Goal: Transaction & Acquisition: Purchase product/service

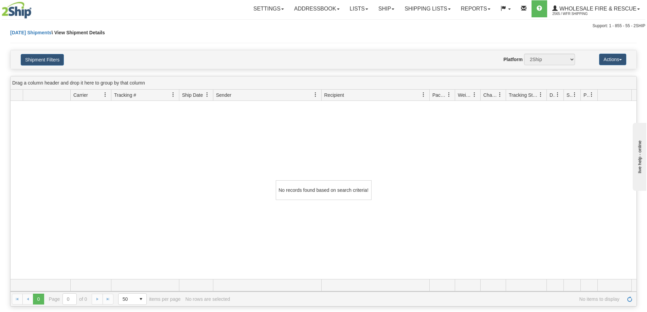
click at [138, 155] on div "No records found based on search criteria!" at bounding box center [324, 190] width 626 height 178
click at [337, 9] on span at bounding box center [338, 8] width 3 height 1
click at [409, 145] on div "No records found based on search criteria!" at bounding box center [324, 190] width 626 height 178
click at [309, 6] on link "Addressbook" at bounding box center [317, 8] width 56 height 17
click at [357, 51] on div "Shipment Filters Website Agent Nothing selected Client User Platform 2Ship Impo…" at bounding box center [324, 59] width 626 height 19
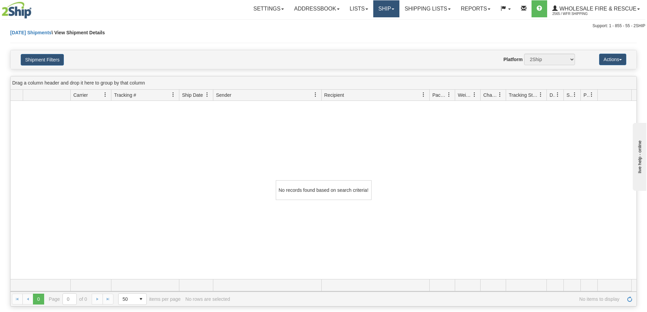
click at [387, 8] on link "Ship" at bounding box center [386, 8] width 26 height 17
click at [361, 22] on span "Ship Screen" at bounding box center [365, 23] width 26 height 5
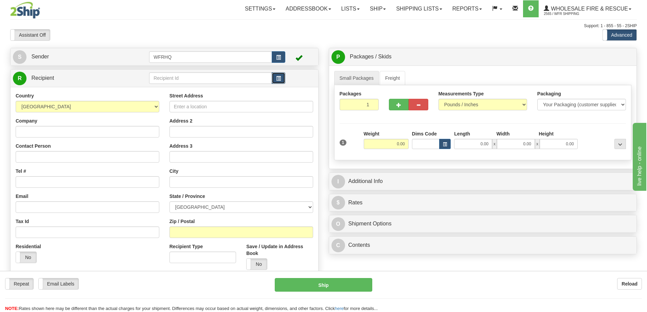
click at [278, 79] on span "button" at bounding box center [278, 78] width 5 height 4
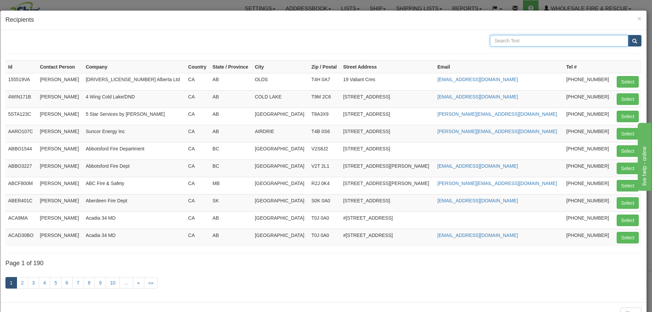
click at [511, 41] on input "text" at bounding box center [559, 41] width 138 height 12
type input "paradise"
click at [632, 41] on span "submit" at bounding box center [634, 41] width 5 height 4
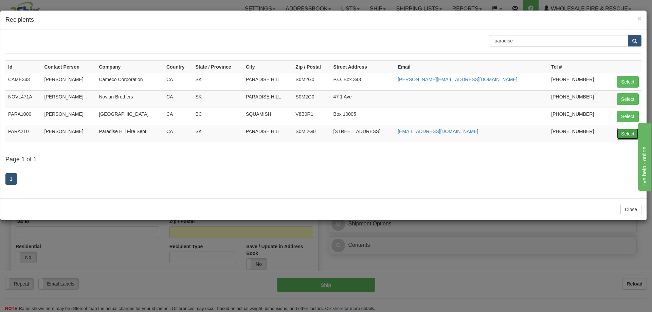
click at [626, 133] on button "Select" at bounding box center [627, 134] width 22 height 12
type input "PARA210"
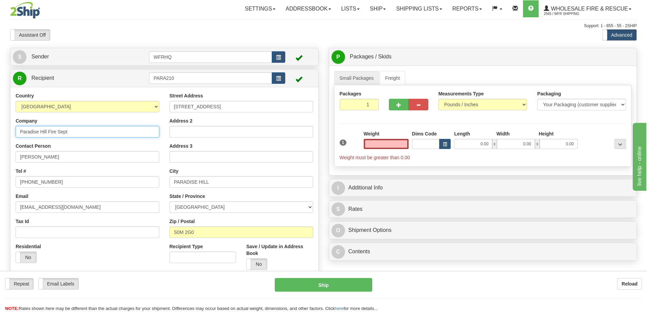
type input "0.00"
click at [60, 134] on input "Paradise Hill Fire Sept" at bounding box center [88, 132] width 144 height 12
type input "Paradise Hill Fire Dept"
click at [278, 253] on label "Save / Update in Address Book" at bounding box center [279, 250] width 67 height 14
click at [0, 0] on input "Save / Update in Address Book" at bounding box center [0, 0] width 0 height 0
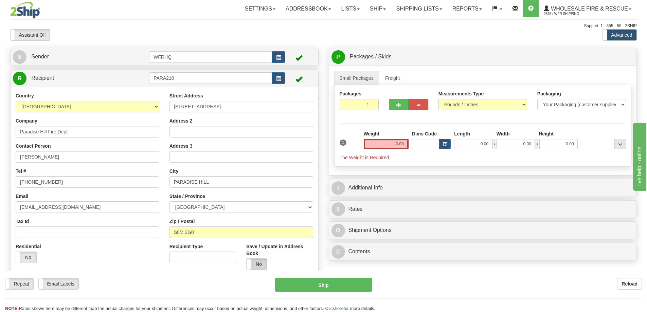
click at [257, 262] on label "No" at bounding box center [256, 264] width 20 height 11
click at [224, 86] on div "R Recipient PARA210" at bounding box center [165, 78] width 308 height 17
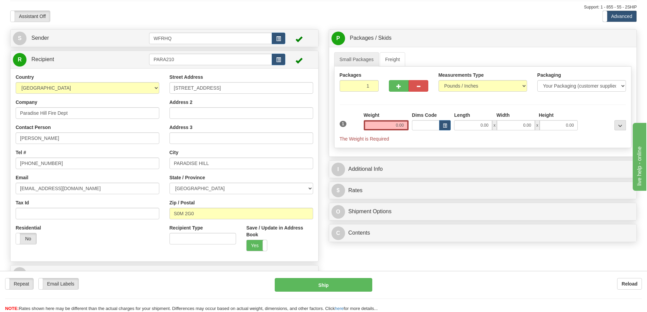
scroll to position [34, 0]
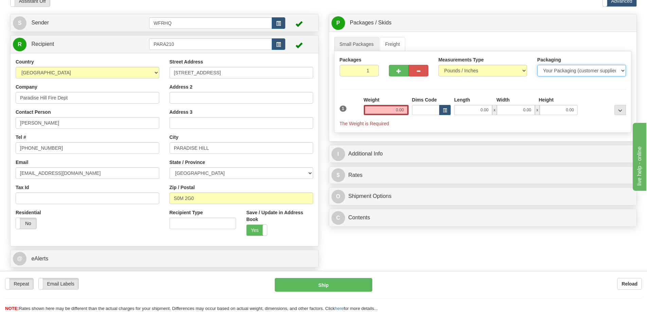
click at [622, 69] on select "Your Packaging (customer supplied) Envelope (carrier supplied) Pack (carrier su…" at bounding box center [581, 71] width 89 height 12
click at [623, 68] on select "Your Packaging (customer supplied) Envelope (carrier supplied) Pack (carrier su…" at bounding box center [581, 71] width 89 height 12
click at [372, 110] on input "0.00" at bounding box center [386, 110] width 45 height 10
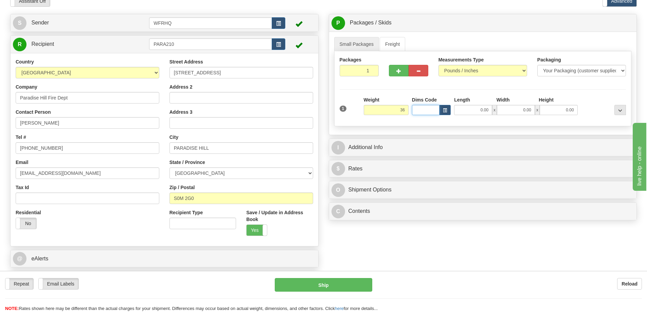
type input "36.00"
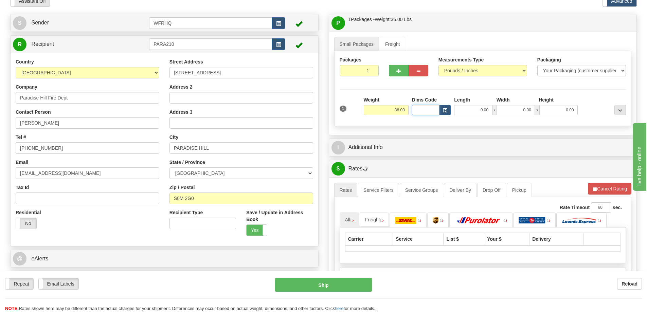
click at [422, 109] on input "Dims Code" at bounding box center [425, 110] width 27 height 10
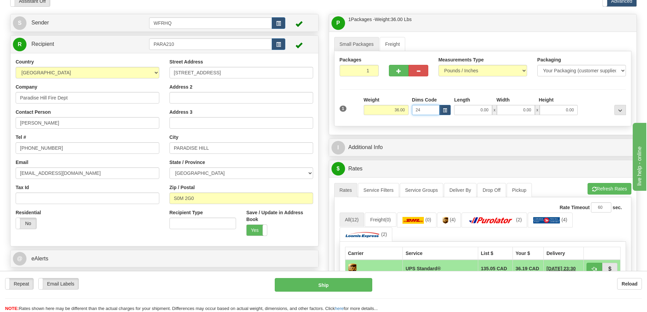
type input "2"
click at [470, 111] on input "0.00" at bounding box center [473, 110] width 38 height 10
click at [469, 110] on input "Length" at bounding box center [473, 110] width 38 height 10
type input "24.00"
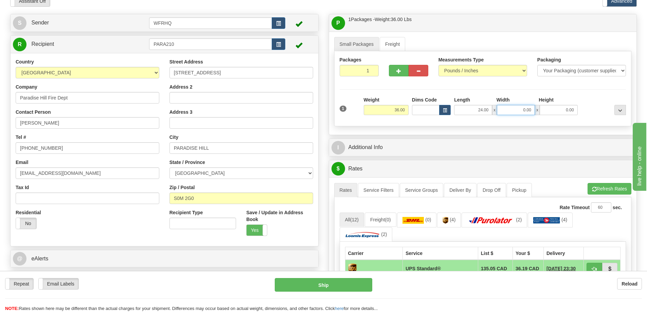
click at [512, 112] on input "0.00" at bounding box center [516, 110] width 38 height 10
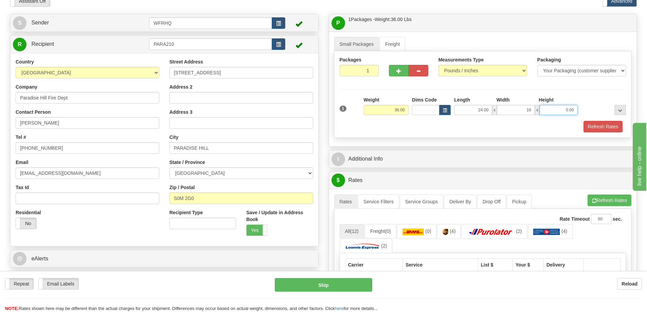
type input "16.00"
click at [551, 110] on input "0.00" at bounding box center [558, 110] width 38 height 10
type input "12.00"
click at [605, 126] on button "Refresh Rates" at bounding box center [602, 127] width 39 height 12
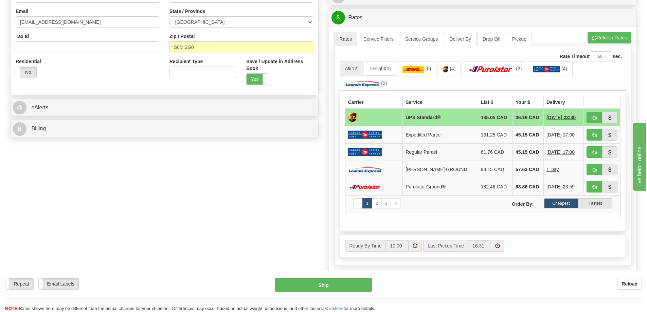
scroll to position [170, 0]
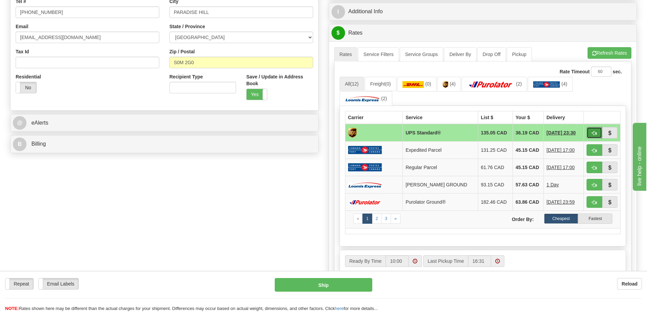
click at [594, 135] on span "button" at bounding box center [594, 133] width 5 height 4
type input "11"
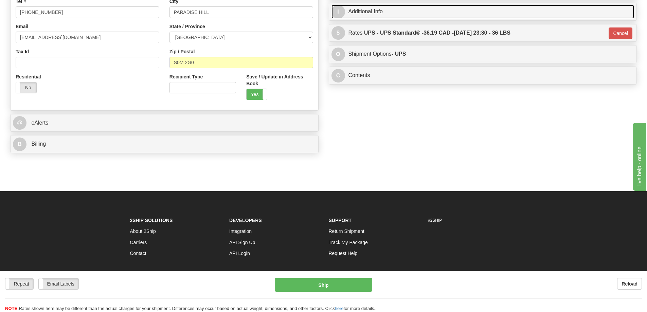
click at [363, 11] on link "I Additional Info" at bounding box center [482, 12] width 303 height 14
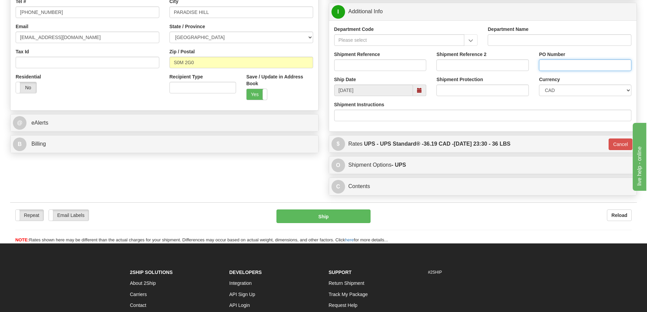
click at [552, 64] on input "PO Number" at bounding box center [585, 65] width 92 height 12
type input "keith"
click at [511, 113] on input "Shipment Instructions" at bounding box center [482, 116] width 297 height 12
click at [499, 104] on div "Shipment Instructions" at bounding box center [482, 111] width 297 height 20
click at [350, 63] on input "Shipment Reference" at bounding box center [380, 65] width 92 height 12
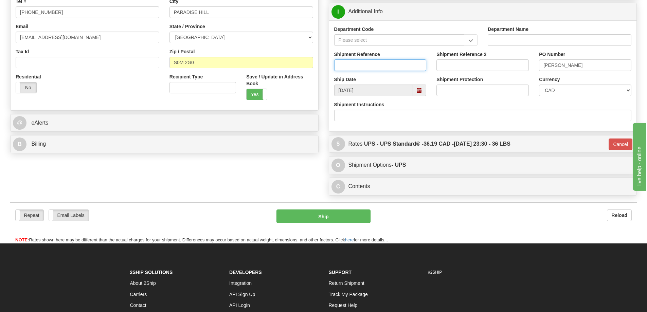
click at [374, 66] on input "Shipment Reference" at bounding box center [380, 65] width 92 height 12
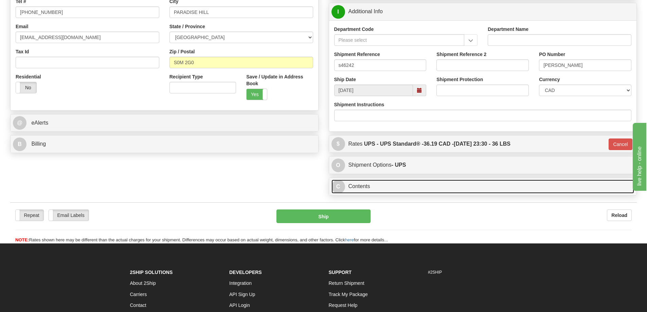
click at [452, 192] on link "C Contents" at bounding box center [482, 187] width 303 height 14
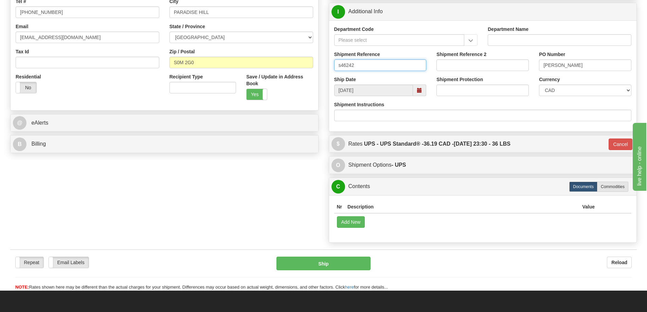
click at [342, 66] on input "s46242" at bounding box center [380, 65] width 92 height 12
type input "S46242-30531"
click at [493, 106] on div "Shipment Instructions" at bounding box center [482, 111] width 297 height 20
click at [546, 66] on input "keith" at bounding box center [585, 65] width 92 height 12
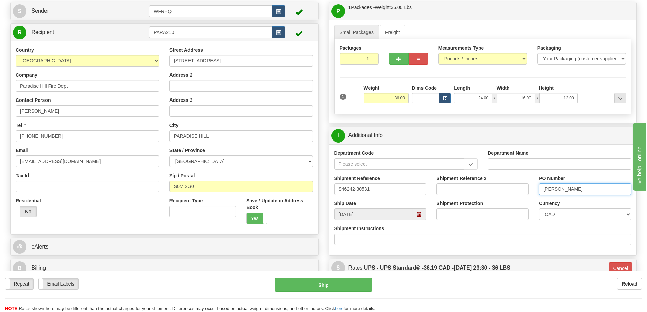
scroll to position [34, 0]
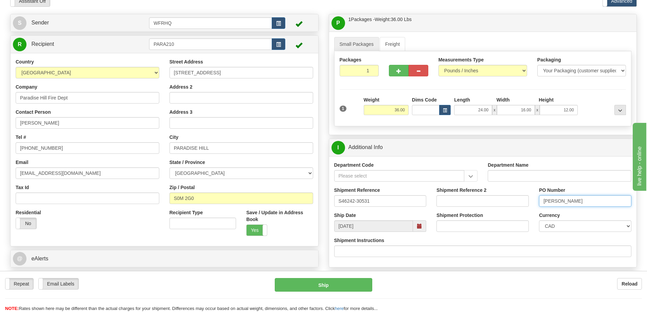
type input "Keith"
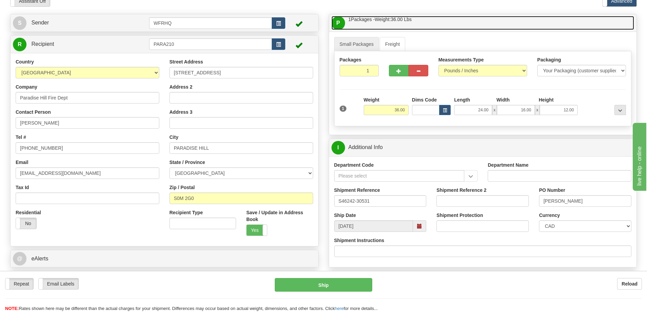
click at [542, 27] on link "P Packages / Skids 1 Packages - Weight: 36.00 Lbs 1 Skids - Weight: NaN Lbs" at bounding box center [482, 23] width 303 height 14
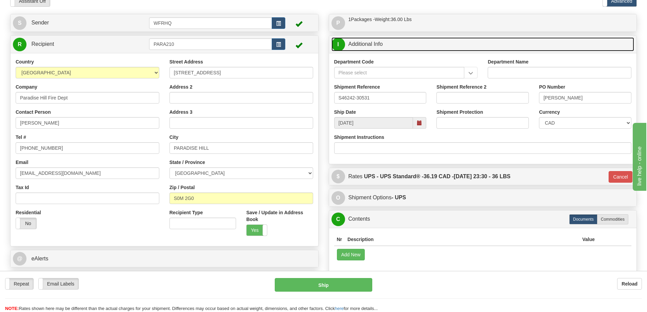
click at [531, 37] on link "I Additional Info" at bounding box center [482, 44] width 303 height 14
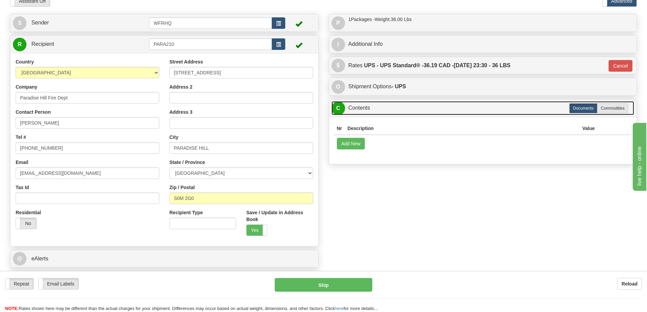
drag, startPoint x: 413, startPoint y: 107, endPoint x: 406, endPoint y: 81, distance: 27.0
click at [412, 107] on link "C Contents" at bounding box center [482, 108] width 303 height 14
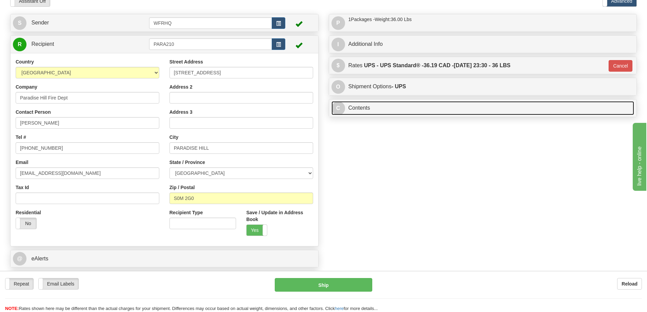
scroll to position [0, 0]
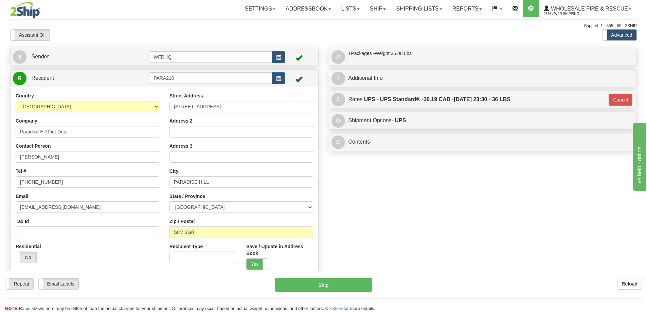
click at [383, 183] on div "S Sender WFRHQ" at bounding box center [323, 187] width 637 height 278
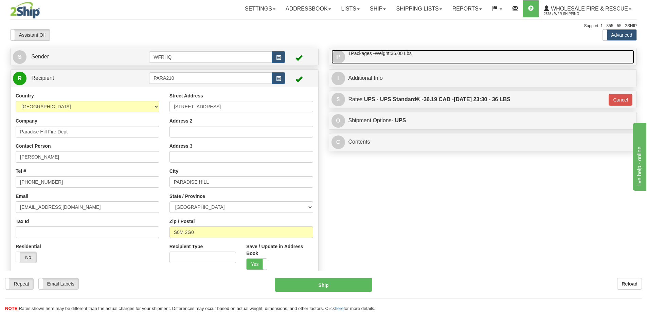
click at [441, 55] on link "P Packages / Skids 1 Packages - Weight: 36.00 Lbs 1 Skids - Weight: NaN Lbs" at bounding box center [482, 57] width 303 height 14
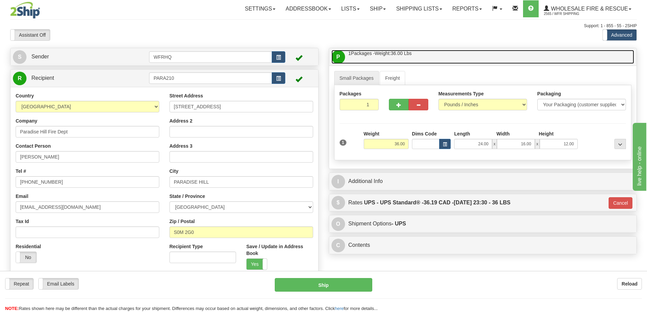
click at [465, 58] on link "P Packages / Skids 1 Packages - Weight: 36.00 Lbs 1 Skids - Weight: NaN Lbs" at bounding box center [482, 57] width 303 height 14
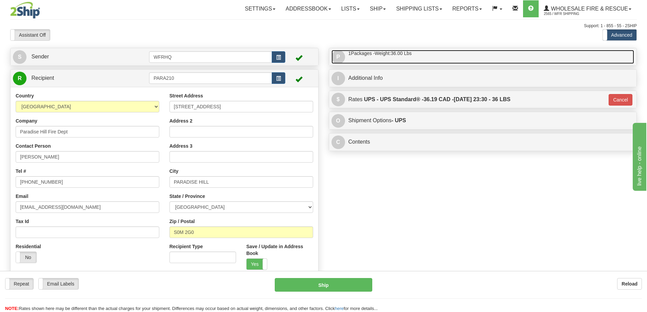
click at [459, 56] on link "P Packages / Skids 1 Packages - Weight: 36.00 Lbs 1 Skids - Weight: NaN Lbs" at bounding box center [482, 57] width 303 height 14
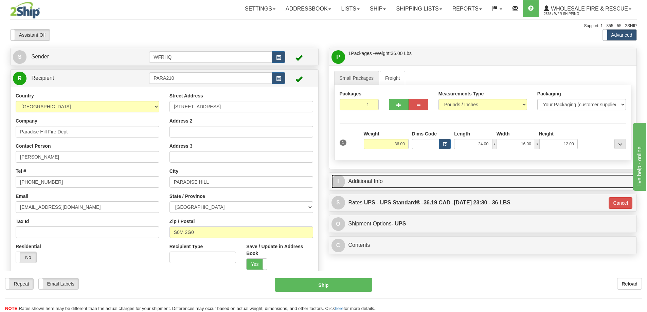
click at [485, 180] on link "I Additional Info" at bounding box center [482, 181] width 303 height 14
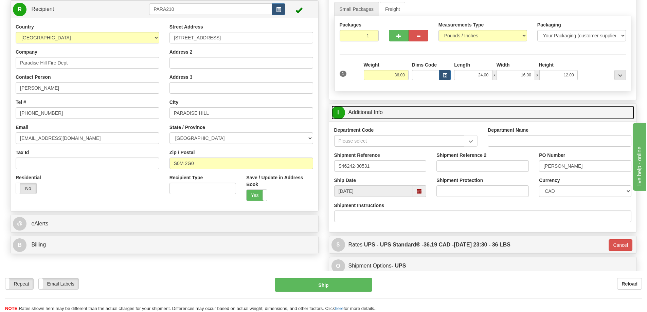
scroll to position [68, 0]
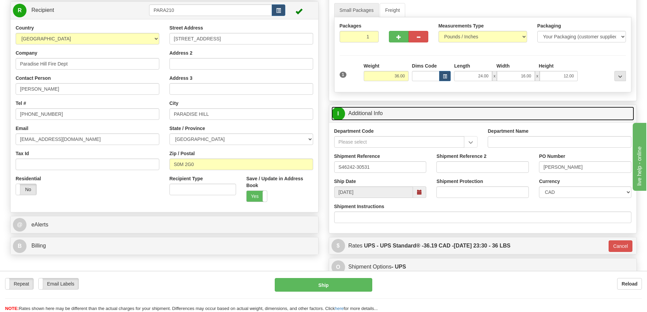
click at [492, 108] on link "I Additional Info" at bounding box center [482, 114] width 303 height 14
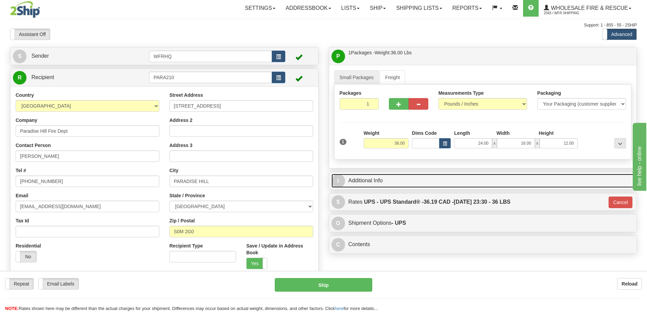
scroll to position [0, 0]
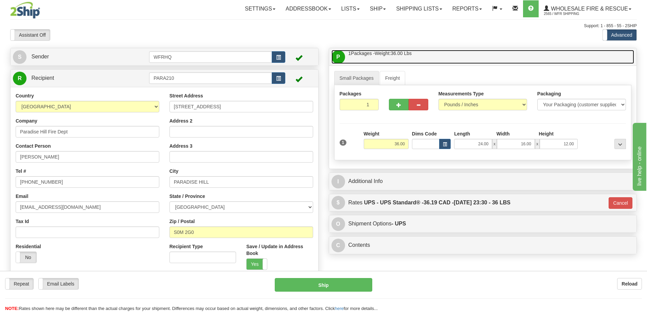
click at [498, 60] on link "P Packages / Skids 1 Packages - Weight: 36.00 Lbs 1 Skids - Weight: NaN Lbs" at bounding box center [482, 57] width 303 height 14
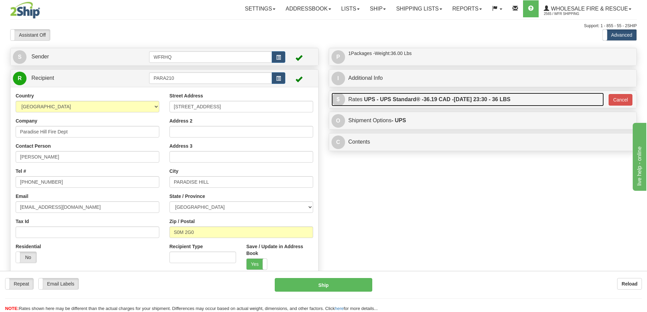
click at [549, 99] on link "$ Rates UPS - UPS Standard® - 36.19 CAD - 09/22/2025 23:30 - 36 LBS" at bounding box center [467, 100] width 272 height 14
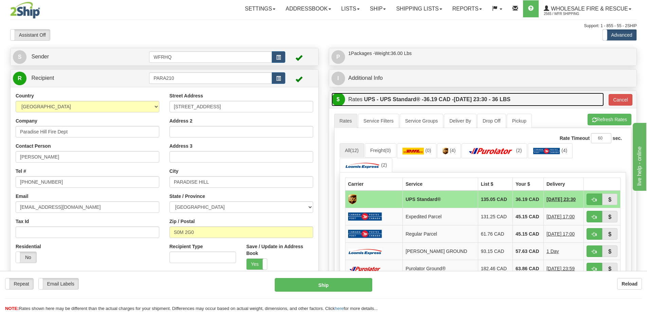
click at [547, 95] on link "$ Rates UPS - UPS Standard® - 36.19 CAD - 09/22/2025 23:30 - 36 LBS" at bounding box center [467, 100] width 272 height 14
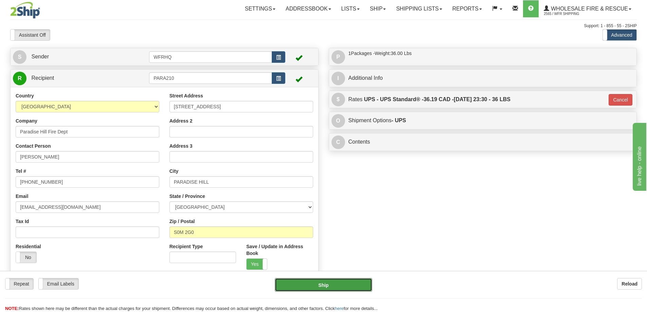
click at [320, 285] on button "Ship" at bounding box center [323, 285] width 97 height 14
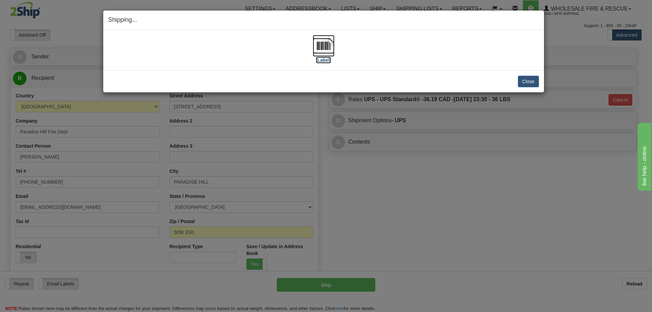
click at [326, 44] on img at bounding box center [324, 46] width 22 height 22
click at [531, 77] on button "Close" at bounding box center [528, 82] width 21 height 12
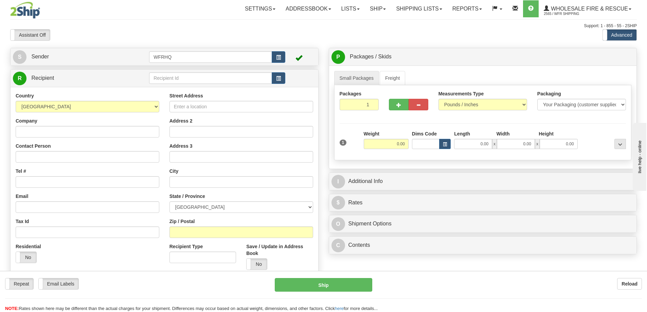
drag, startPoint x: 188, startPoint y: 79, endPoint x: 185, endPoint y: 86, distance: 7.5
click at [188, 79] on div at bounding box center [323, 156] width 647 height 312
drag, startPoint x: 185, startPoint y: 86, endPoint x: 185, endPoint y: 79, distance: 6.5
click at [185, 85] on div "R Recipient" at bounding box center [165, 78] width 308 height 17
click at [185, 79] on input "text" at bounding box center [210, 78] width 123 height 12
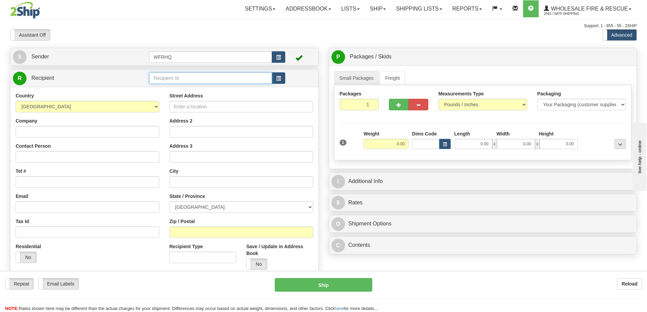
click at [172, 77] on input "text" at bounding box center [210, 78] width 123 height 12
type input "BOWH220L"
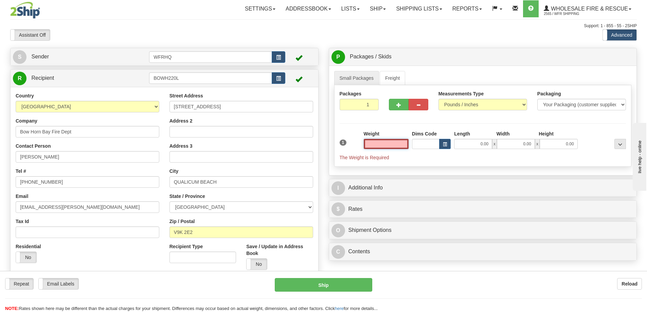
click at [377, 145] on input "text" at bounding box center [386, 144] width 45 height 10
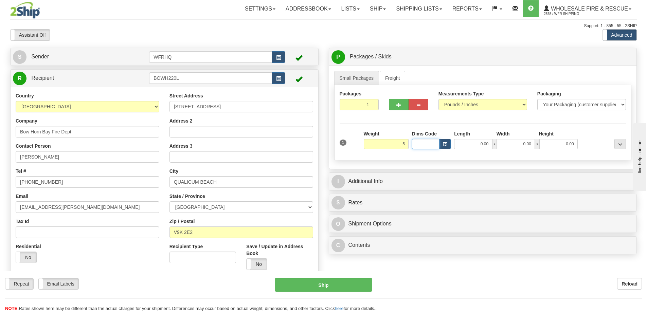
type input "5.00"
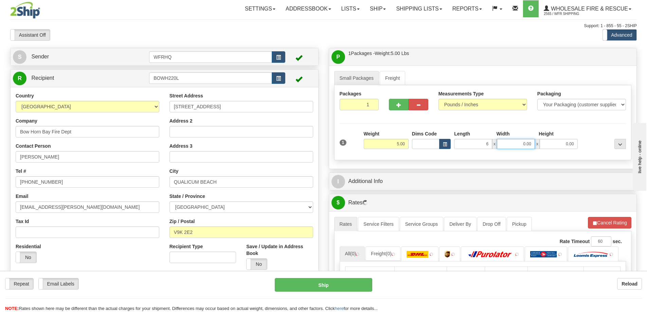
type input "6.00"
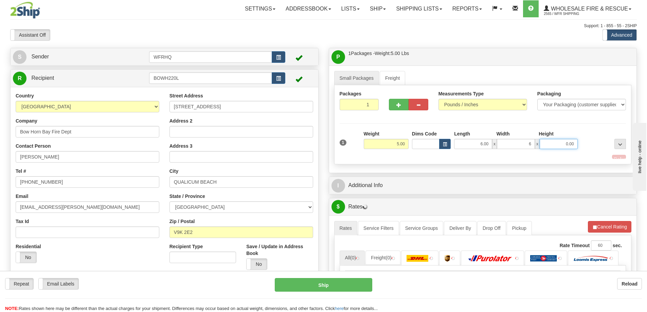
type input "6.00"
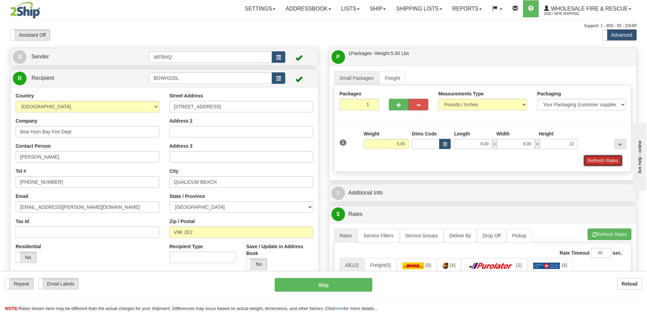
click at [605, 161] on button "Refresh Rates" at bounding box center [602, 161] width 39 height 12
type input "12.00"
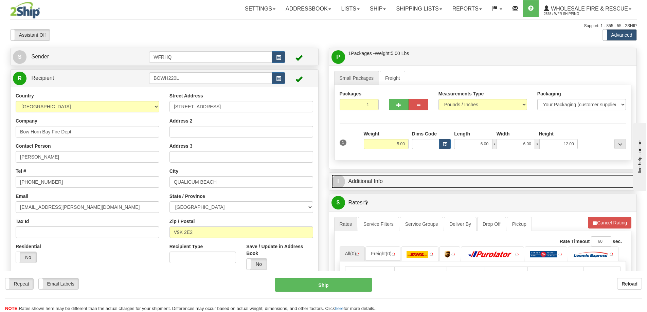
click at [380, 185] on link "I Additional Info" at bounding box center [482, 181] width 303 height 14
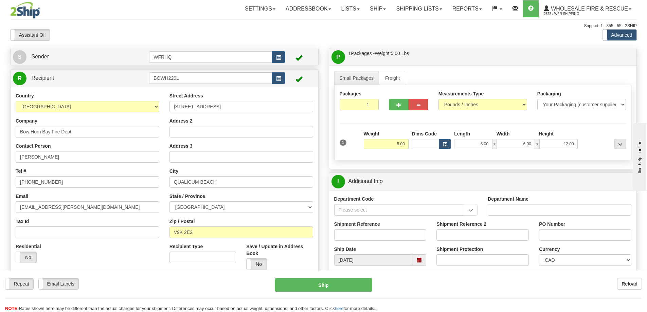
click at [355, 226] on div "Shipment Reference" at bounding box center [380, 231] width 92 height 20
click at [352, 232] on input "Shipment Reference" at bounding box center [380, 235] width 92 height 12
type input "S44911-29536"
type input "Mark Taylor"
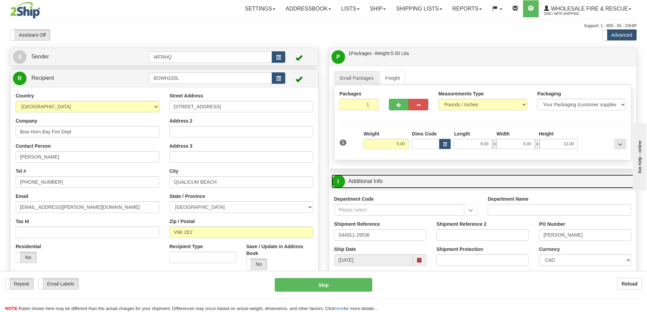
click at [409, 174] on link "I Additional Info" at bounding box center [482, 181] width 303 height 14
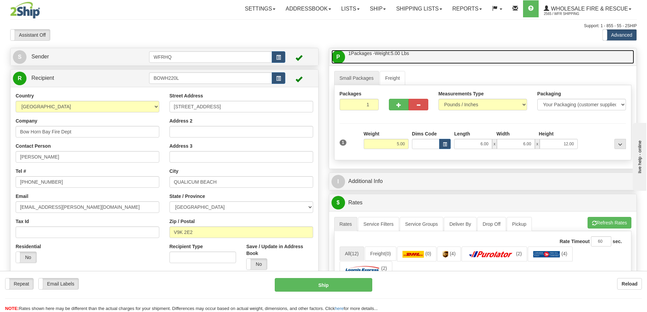
click at [441, 58] on link "P Packages / Skids 1 Packages - Weight: 5.00 Lbs 1 Skids - Weight: NaN Lbs" at bounding box center [482, 57] width 303 height 14
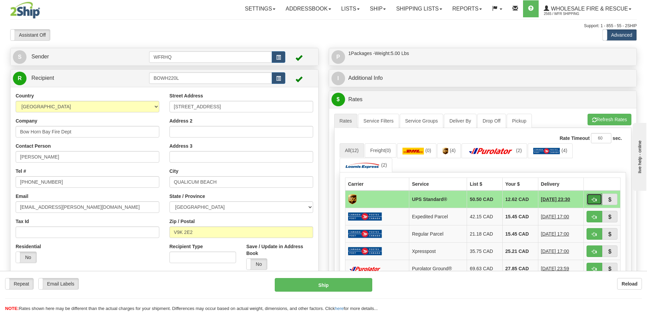
click at [590, 200] on button "button" at bounding box center [594, 199] width 16 height 12
type input "11"
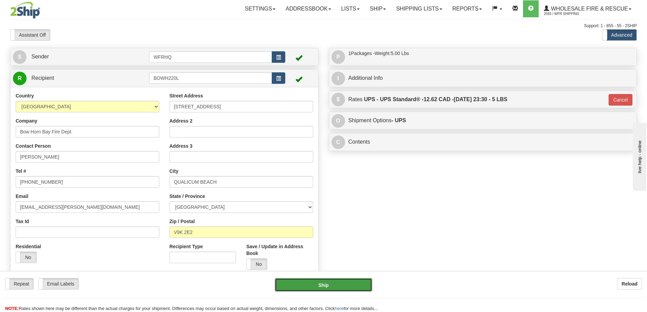
click at [343, 289] on button "Ship" at bounding box center [323, 285] width 97 height 14
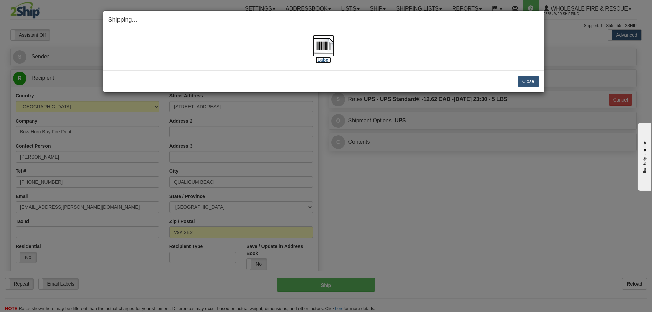
click at [321, 47] on img at bounding box center [324, 46] width 22 height 22
click at [535, 82] on button "Close" at bounding box center [528, 82] width 21 height 12
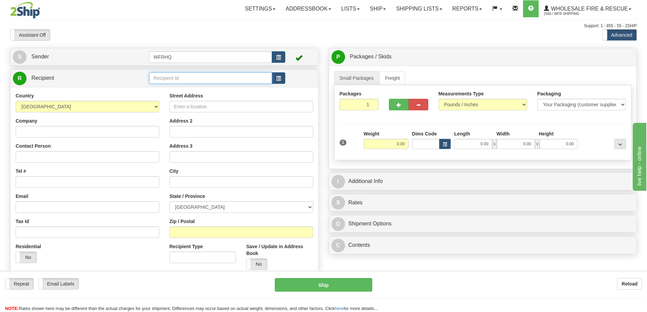
drag, startPoint x: 191, startPoint y: 81, endPoint x: 177, endPoint y: 81, distance: 14.6
click at [191, 81] on input "text" at bounding box center [210, 78] width 123 height 12
type input "NICH840C"
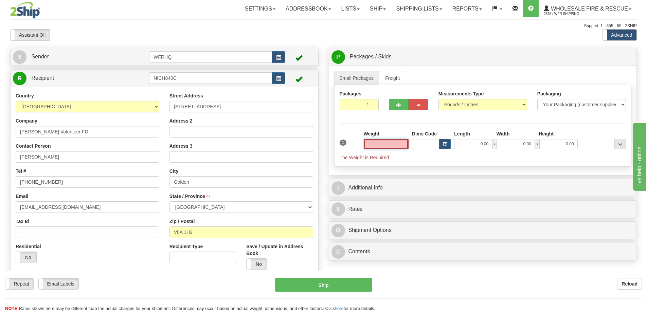
type input "GOLDEN"
click at [396, 141] on input "text" at bounding box center [386, 144] width 45 height 10
type input "5.00"
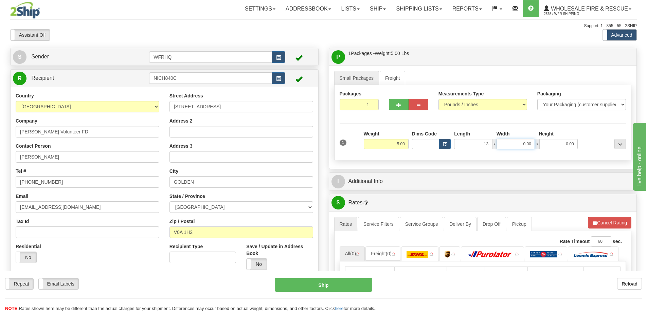
type input "13.00"
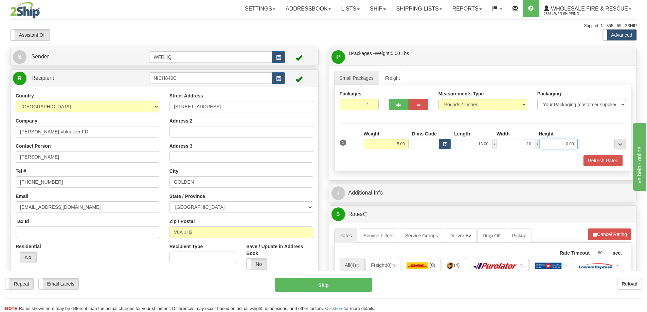
type input "10.00"
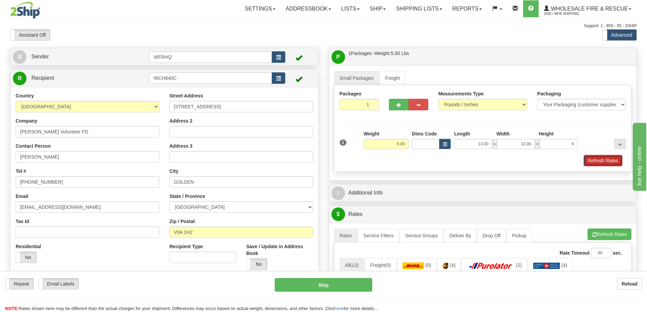
type input "6.00"
click at [585, 163] on button "Refresh Rates" at bounding box center [602, 161] width 39 height 12
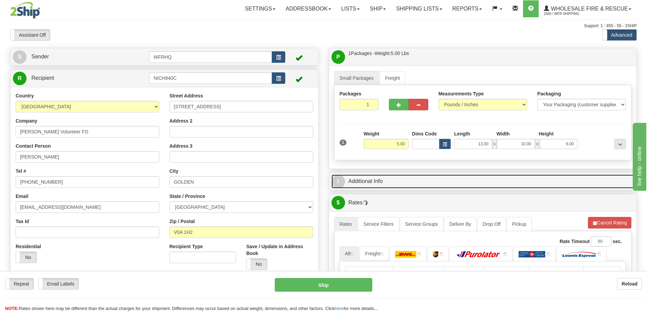
click at [481, 181] on link "I Additional Info" at bounding box center [482, 181] width 303 height 14
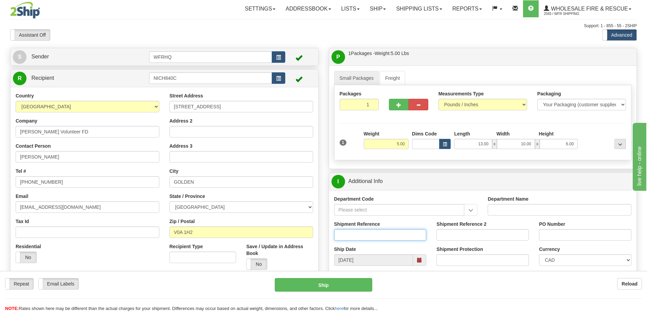
click at [368, 239] on input "Shipment Reference" at bounding box center [380, 235] width 92 height 12
type input "S46873-31044"
type input "17223"
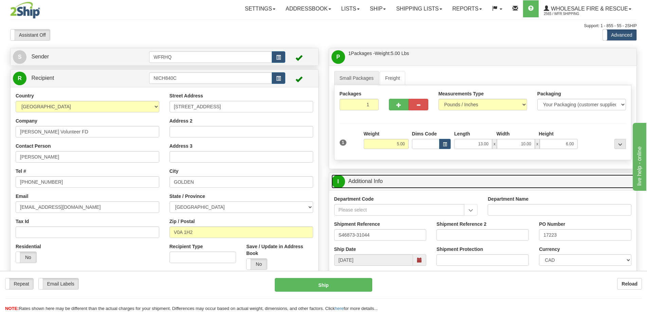
click at [387, 183] on link "I Additional Info" at bounding box center [482, 181] width 303 height 14
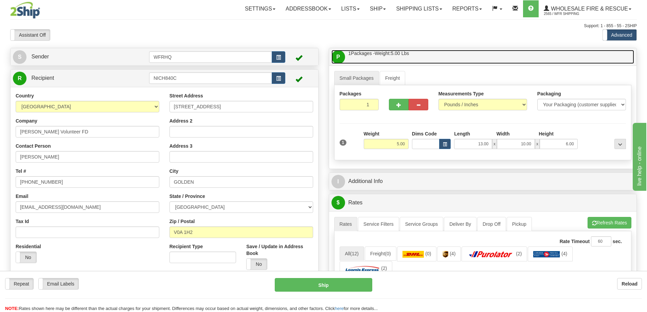
click at [440, 57] on link "P Packages / Skids 1 Packages - Weight: 5.00 Lbs 1 Skids - Weight: NaN Lbs" at bounding box center [482, 57] width 303 height 14
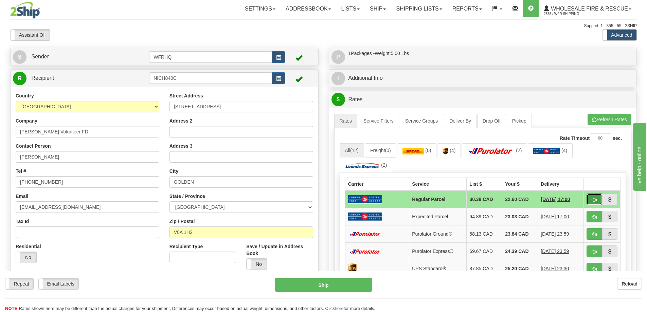
click at [596, 199] on button "button" at bounding box center [594, 199] width 16 height 12
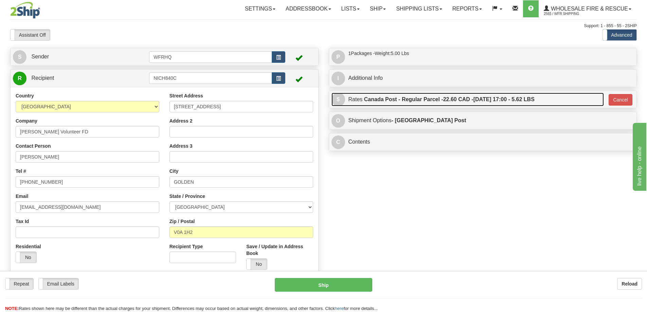
click at [452, 99] on span "22.60 CAD -" at bounding box center [458, 99] width 30 height 6
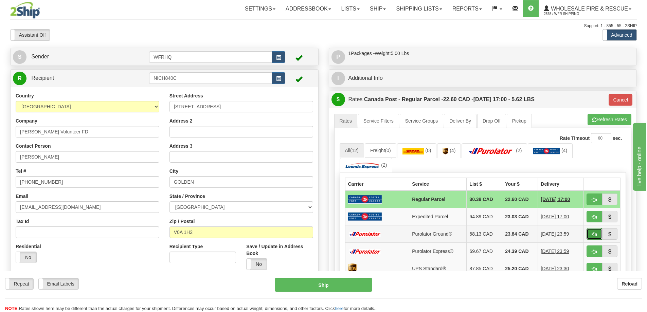
click at [593, 236] on span "button" at bounding box center [594, 234] width 5 height 4
type input "260"
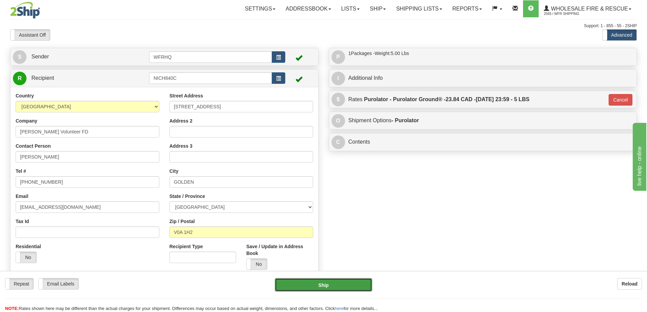
click at [345, 282] on button "Ship" at bounding box center [323, 285] width 97 height 14
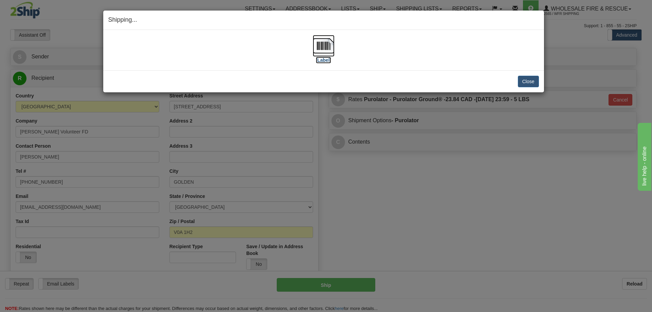
click at [326, 39] on img at bounding box center [324, 46] width 22 height 22
click at [530, 83] on button "Close" at bounding box center [528, 82] width 21 height 12
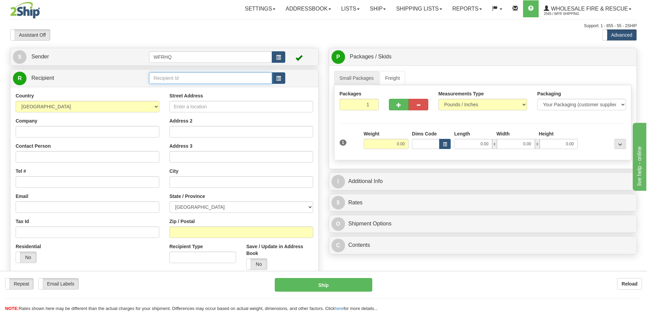
click at [209, 76] on input "text" at bounding box center [210, 78] width 123 height 12
click at [193, 80] on input "text" at bounding box center [210, 78] width 123 height 12
type input "BLAC4401"
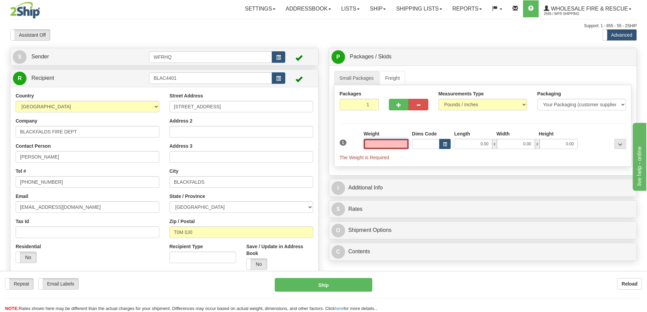
click at [375, 145] on input "text" at bounding box center [386, 144] width 45 height 10
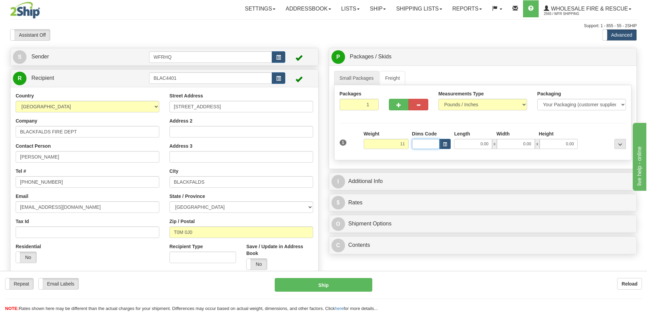
type input "11.00"
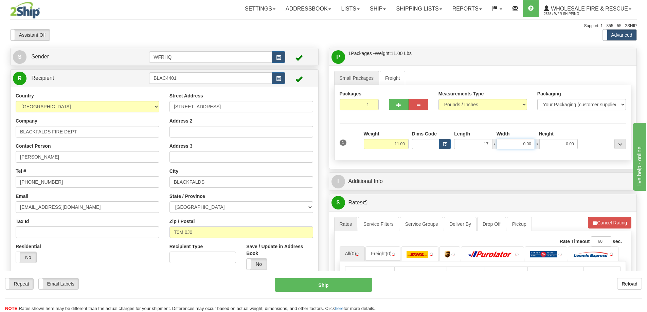
type input "17.00"
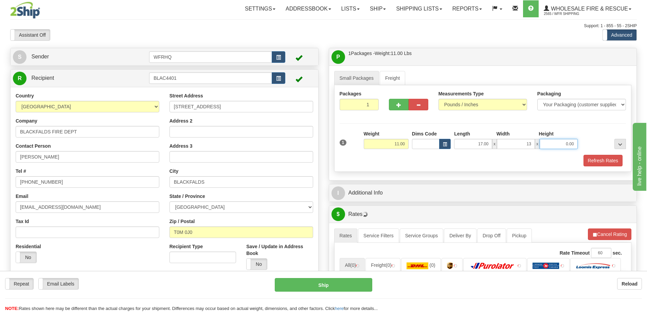
type input "13.00"
type input "6.00"
click at [609, 163] on button "Refresh Rates" at bounding box center [602, 161] width 39 height 12
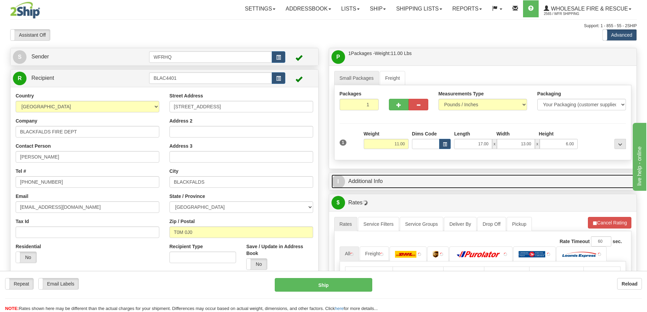
click at [515, 179] on link "I Additional Info" at bounding box center [482, 181] width 303 height 14
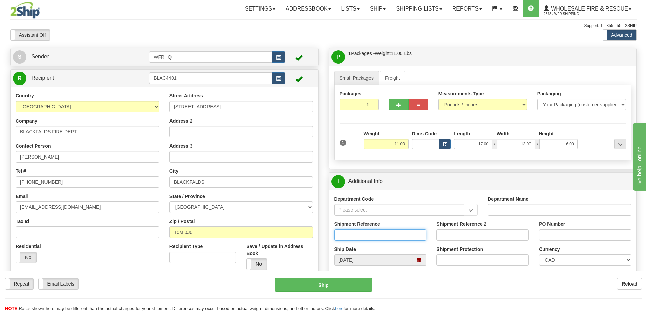
click at [357, 236] on input "Shipment Reference" at bounding box center [380, 235] width 92 height 12
type input "S46931-31034"
type input "2025-0095"
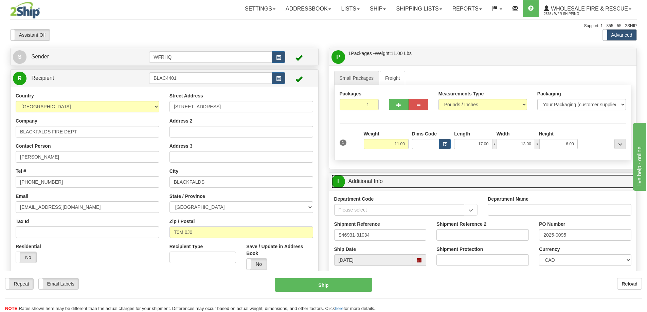
click at [393, 180] on link "I Additional Info" at bounding box center [482, 181] width 303 height 14
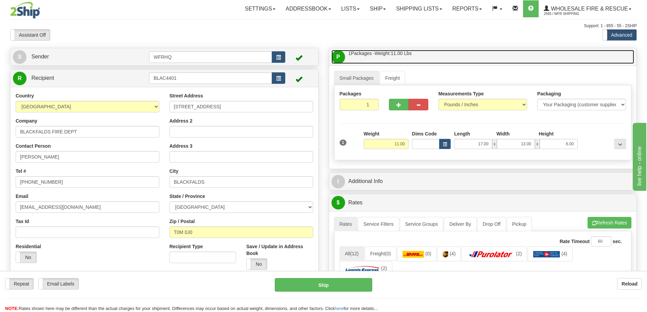
click at [432, 58] on link "P Packages / Skids 1 Packages - Weight: 11.00 Lbs 1 Skids - Weight: NaN Lbs" at bounding box center [482, 57] width 303 height 14
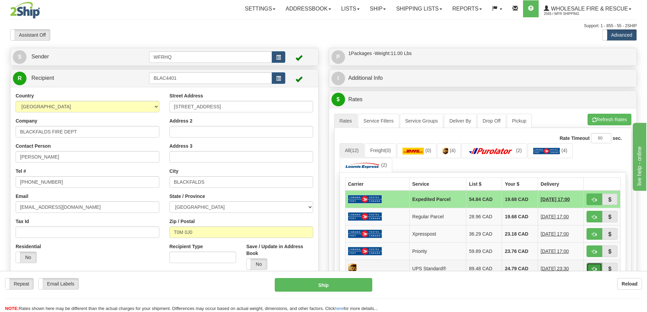
click at [592, 264] on button "button" at bounding box center [594, 269] width 16 height 12
type input "11"
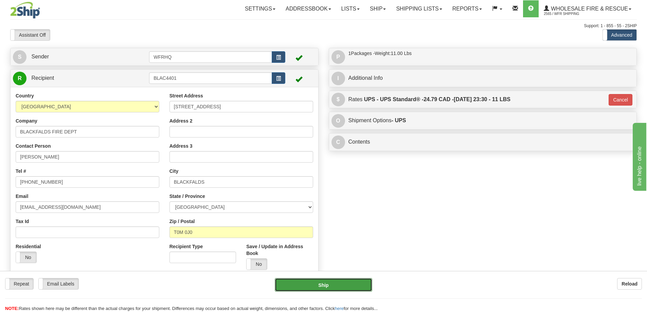
click at [347, 289] on button "Ship" at bounding box center [323, 285] width 97 height 14
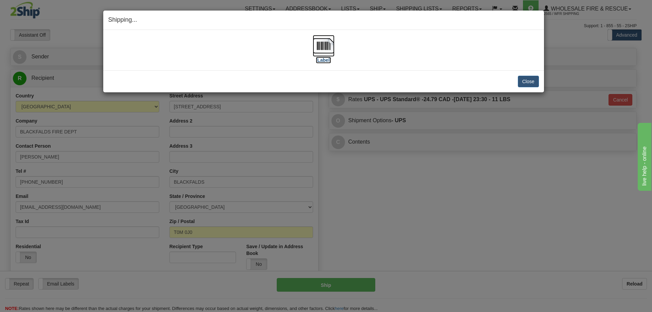
click at [326, 47] on img at bounding box center [324, 46] width 22 height 22
click at [534, 79] on button "Close" at bounding box center [528, 82] width 21 height 12
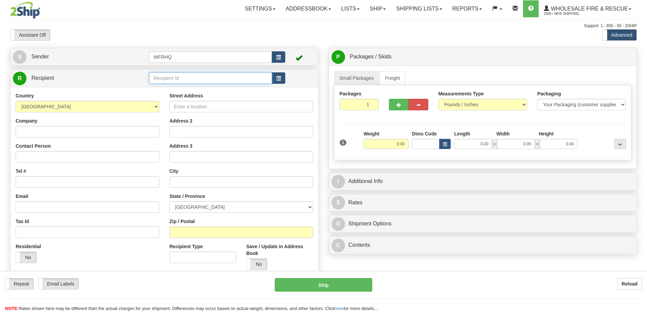
click at [181, 82] on input "text" at bounding box center [210, 78] width 123 height 12
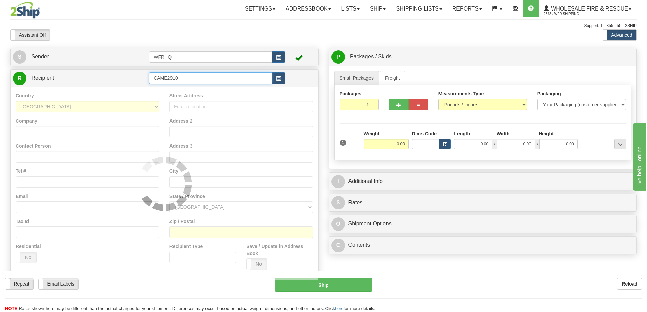
type input "CAME2910"
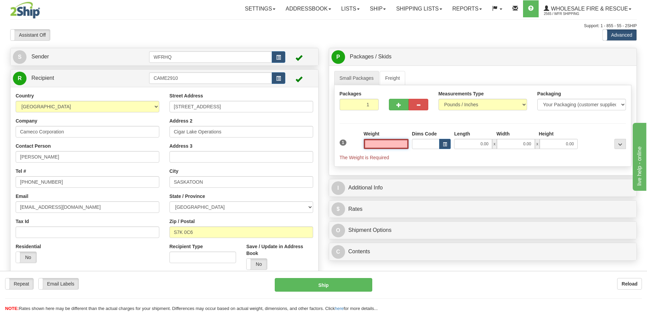
click at [394, 144] on input "text" at bounding box center [386, 144] width 45 height 10
type input "1.00"
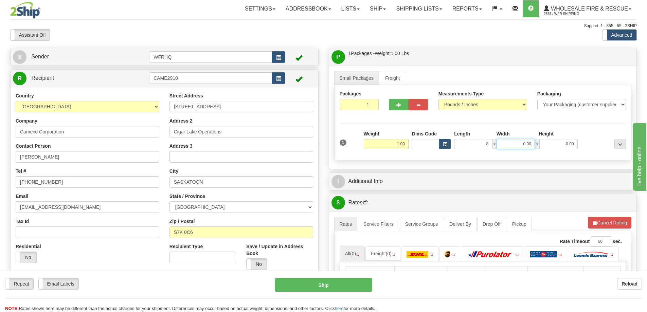
type input "8.00"
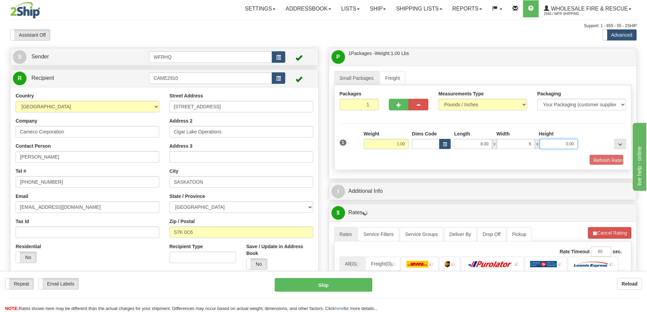
type input "6.00"
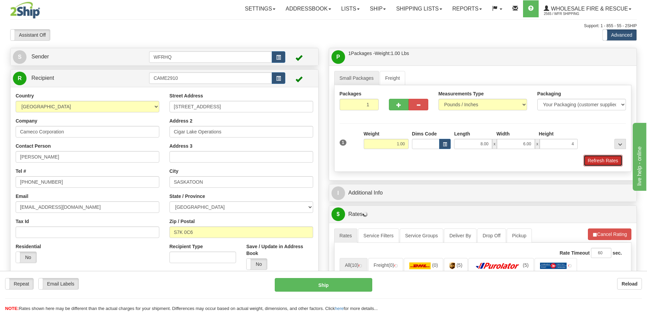
type input "4.00"
click at [595, 164] on button "Refresh Rates" at bounding box center [602, 161] width 39 height 12
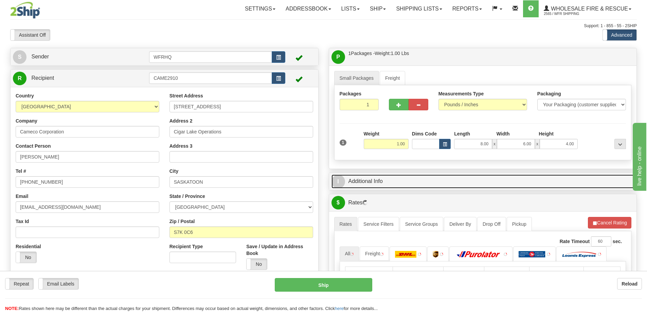
click at [477, 186] on link "I Additional Info" at bounding box center [482, 181] width 303 height 14
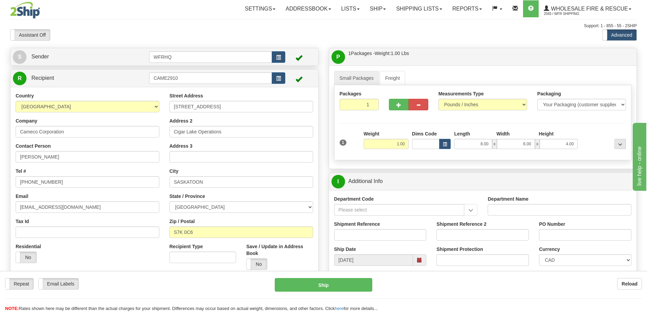
click at [359, 241] on div "Shipment Reference" at bounding box center [380, 233] width 103 height 25
click at [361, 238] on input "Shipment Reference" at bounding box center [380, 235] width 92 height 12
type input "S46900-31031"
type input "4500908750"
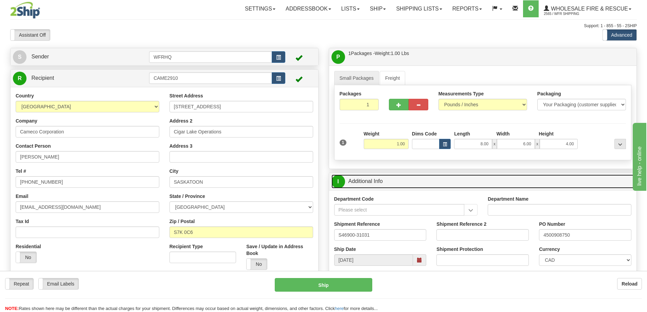
click at [418, 181] on link "I Additional Info" at bounding box center [482, 181] width 303 height 14
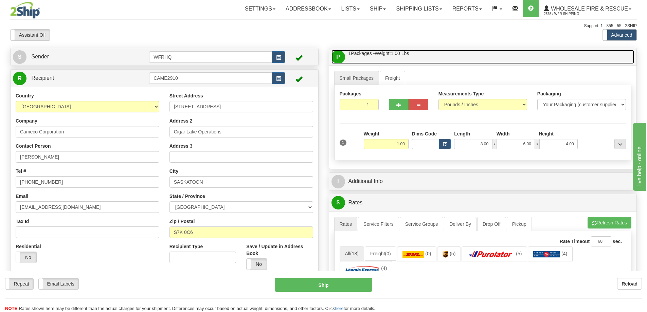
click at [442, 55] on link "P Packages / Skids 1 Packages - Weight: 1.00 Lbs 1 Skids - Weight: NaN Lbs" at bounding box center [482, 57] width 303 height 14
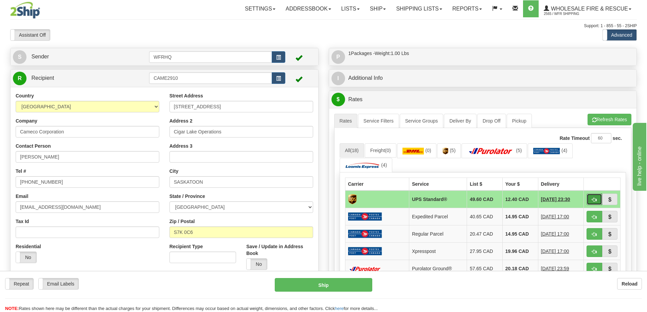
click at [593, 202] on button "button" at bounding box center [594, 199] width 16 height 12
type input "11"
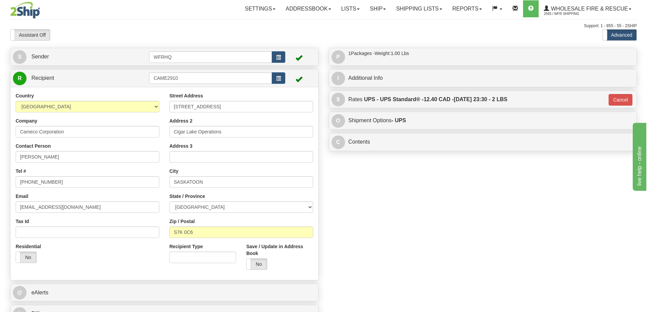
scroll to position [170, 0]
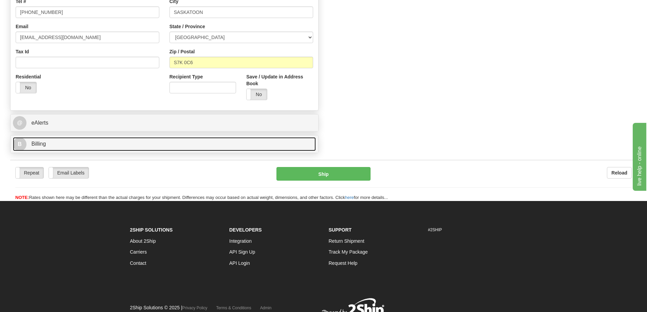
click at [69, 147] on link "B Billing" at bounding box center [164, 144] width 303 height 14
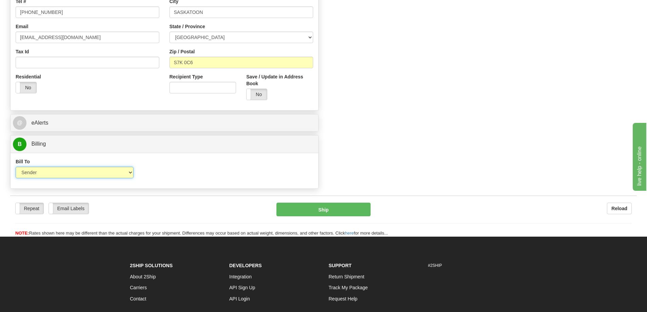
click at [54, 176] on select "Sender Recipient Third Party Collect" at bounding box center [75, 173] width 118 height 12
select select "2"
click at [16, 167] on select "Sender Recipient Third Party Collect" at bounding box center [75, 173] width 118 height 12
type input "11"
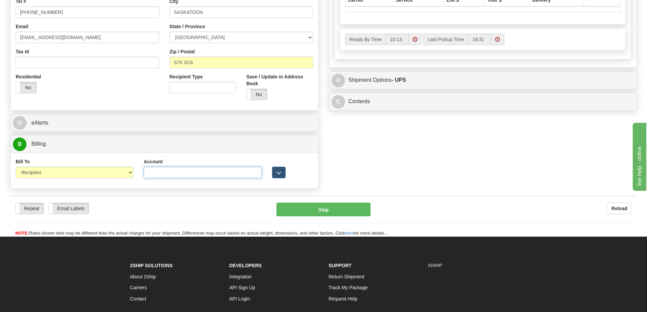
click at [166, 171] on input "Account" at bounding box center [203, 173] width 118 height 12
paste input "2158630"
type input "2158630"
click at [458, 168] on div "S Sender WFRHQ" at bounding box center [323, 35] width 637 height 314
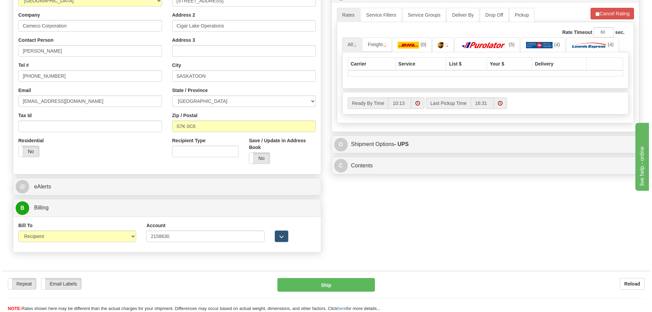
scroll to position [0, 0]
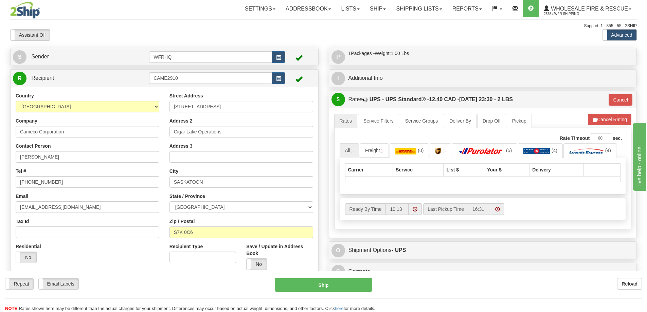
click at [620, 104] on div "$ Rates UPS - UPS Standard® - 12.40 CAD - 09/18/2025 23:30 - 2 LBS Cancel" at bounding box center [483, 99] width 308 height 17
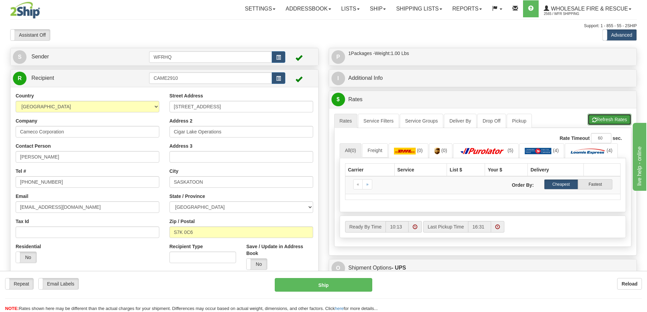
click at [601, 117] on button "Refresh Rates" at bounding box center [609, 120] width 44 height 12
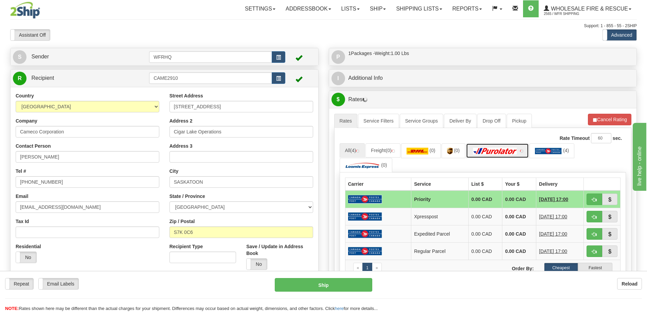
click at [506, 153] on img at bounding box center [495, 151] width 48 height 7
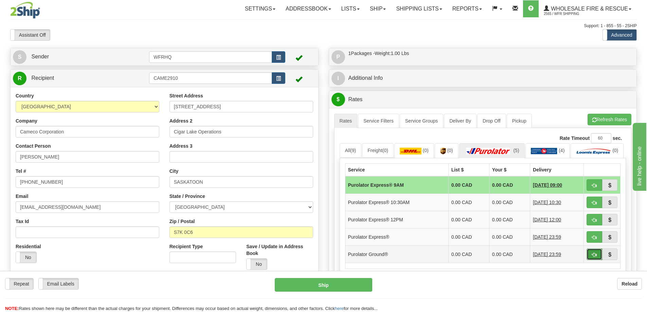
click at [597, 260] on button "button" at bounding box center [594, 254] width 16 height 12
type input "260"
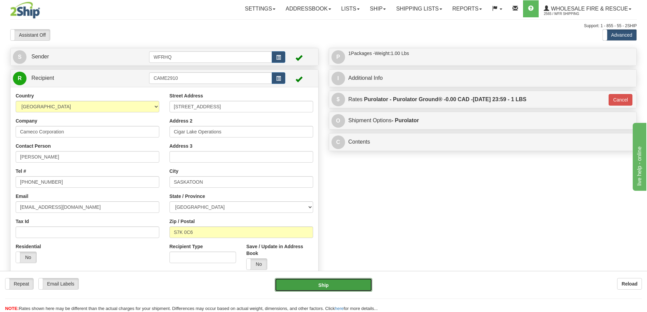
click at [343, 285] on button "Ship" at bounding box center [323, 285] width 97 height 14
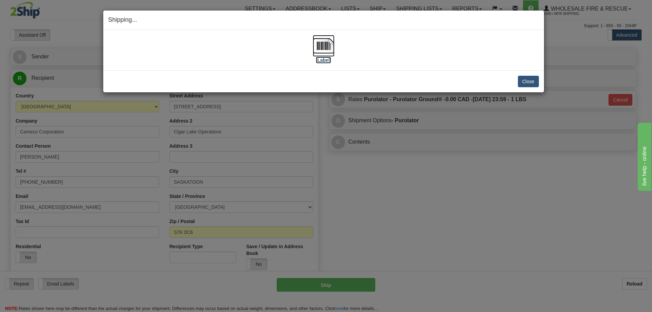
click at [324, 52] on img at bounding box center [324, 46] width 22 height 22
click at [527, 86] on button "Close" at bounding box center [528, 82] width 21 height 12
